Goal: Task Accomplishment & Management: Manage account settings

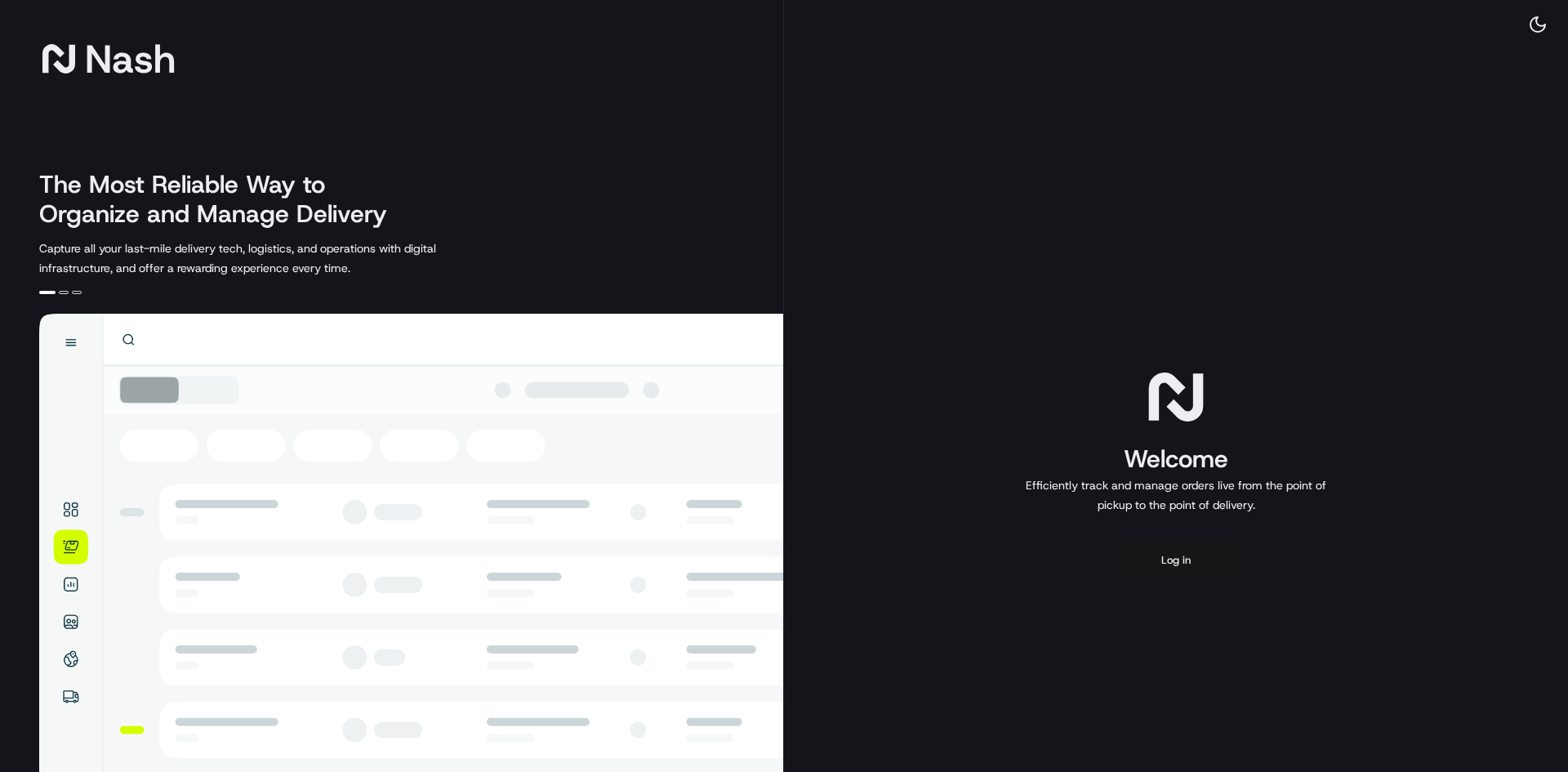
click at [1176, 561] on button "Log in" at bounding box center [1175, 560] width 130 height 39
